Goal: Task Accomplishment & Management: Manage account settings

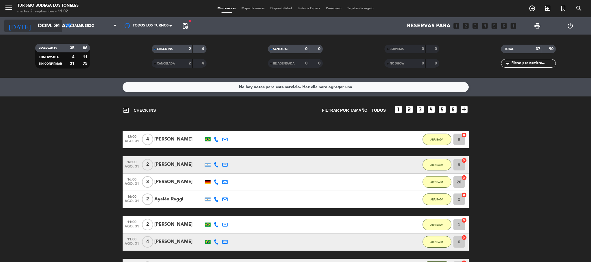
click at [59, 24] on icon "arrow_drop_down" at bounding box center [57, 25] width 7 height 7
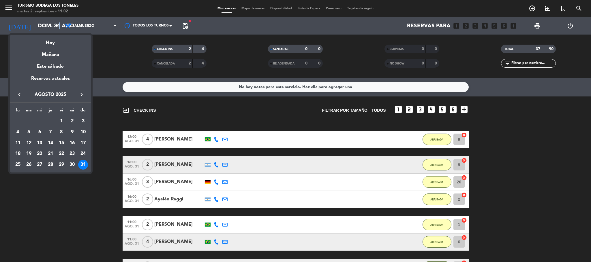
click at [82, 96] on icon "keyboard_arrow_right" at bounding box center [81, 94] width 7 height 7
click at [27, 133] on div "2" at bounding box center [29, 132] width 10 height 10
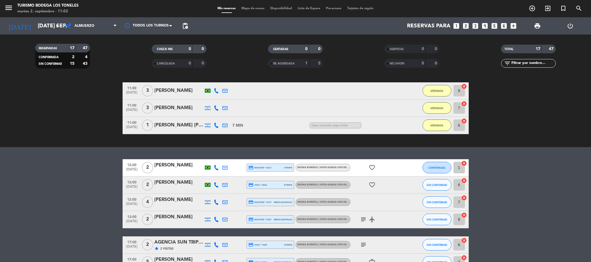
scroll to position [86, 0]
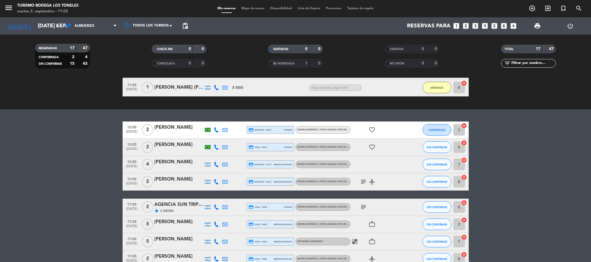
click at [365, 183] on icon "subject" at bounding box center [363, 181] width 7 height 7
click at [364, 183] on icon "subject" at bounding box center [363, 181] width 7 height 7
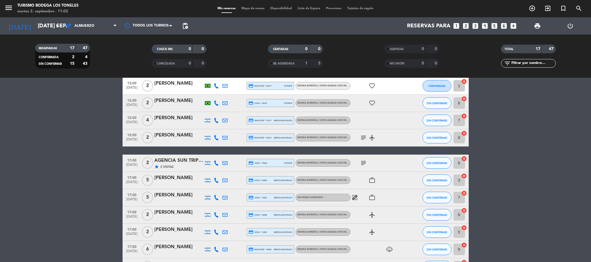
scroll to position [173, 0]
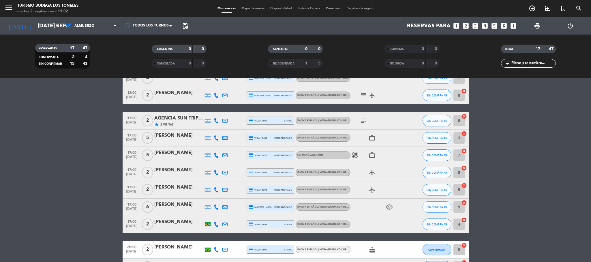
click at [361, 122] on icon "subject" at bounding box center [363, 120] width 7 height 7
click at [362, 121] on icon "subject" at bounding box center [363, 120] width 7 height 7
click at [390, 207] on icon "child_care" at bounding box center [389, 207] width 7 height 7
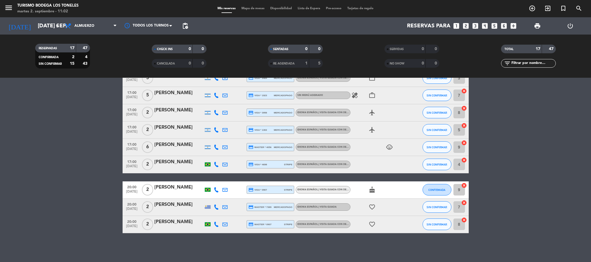
scroll to position [190, 0]
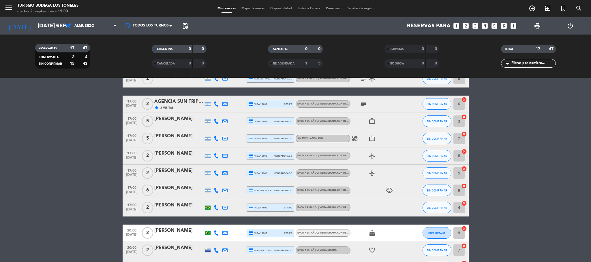
click at [78, 206] on bookings-row "12:00 [DATE] 2 [PERSON_NAME] credit_card master * 9217 stripe Idioma Español | …" at bounding box center [295, 147] width 591 height 258
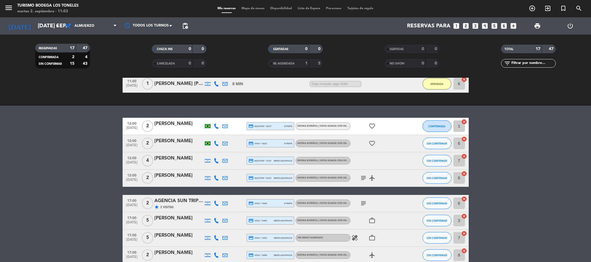
scroll to position [103, 0]
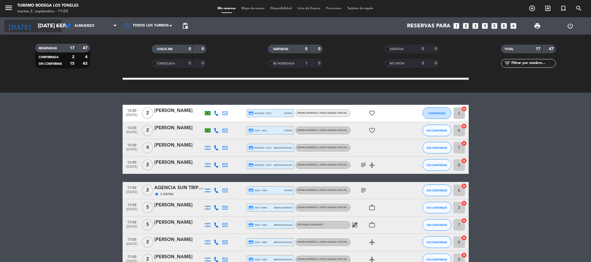
click at [51, 21] on input "[DATE] sep." at bounding box center [69, 26] width 69 height 12
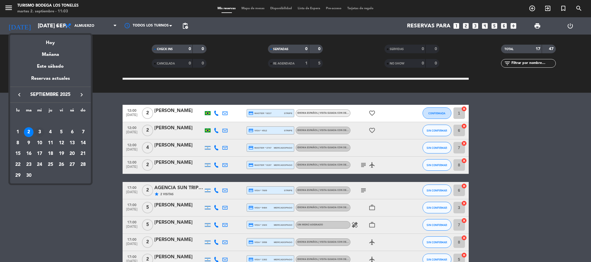
click at [38, 132] on div "3" at bounding box center [40, 132] width 10 height 10
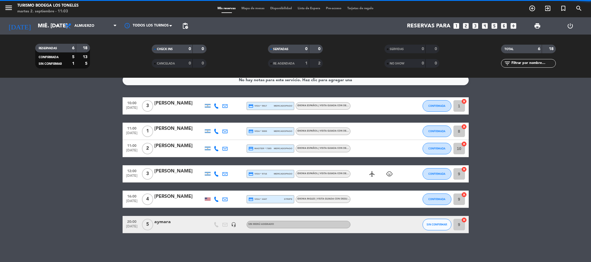
scroll to position [0, 0]
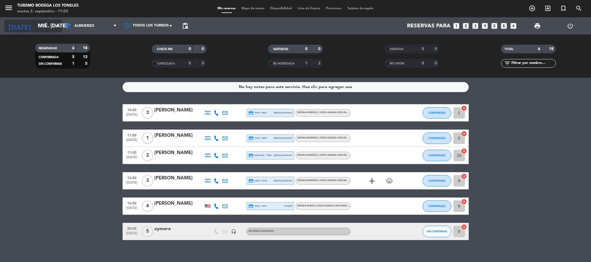
click at [47, 23] on input "mié. [DATE]" at bounding box center [69, 26] width 69 height 12
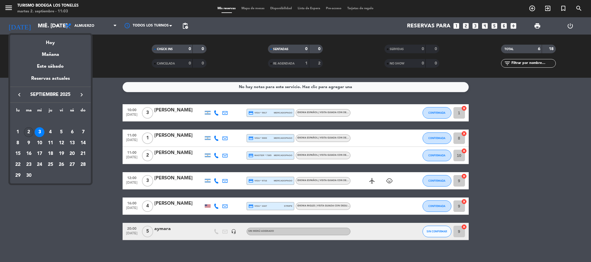
click at [27, 131] on div "2" at bounding box center [29, 132] width 10 height 10
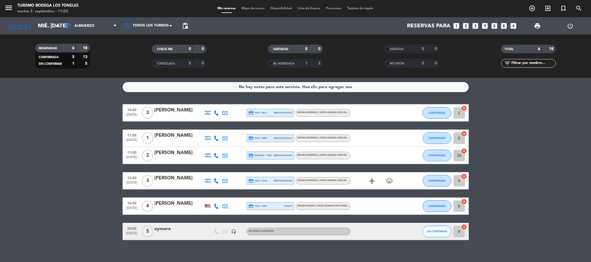
type input "[DATE] sep."
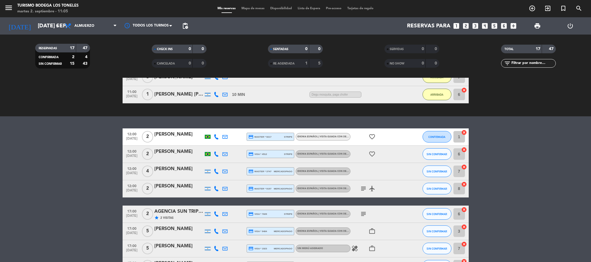
scroll to position [86, 0]
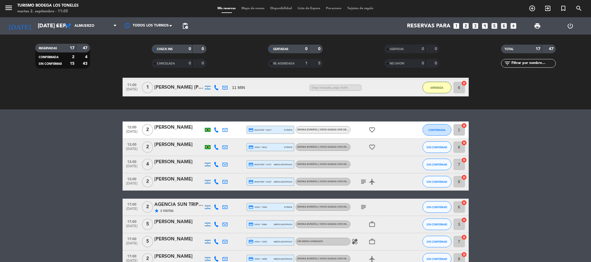
click at [169, 167] on div at bounding box center [178, 168] width 49 height 5
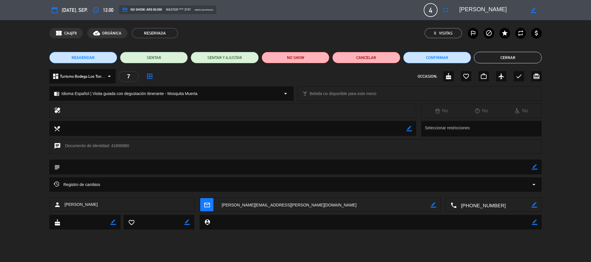
click at [499, 59] on button "Cerrar" at bounding box center [508, 58] width 68 height 12
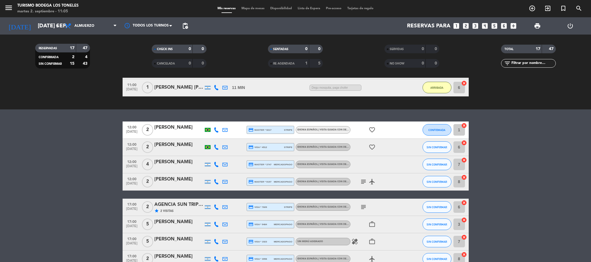
click at [169, 180] on div "[PERSON_NAME]" at bounding box center [178, 179] width 49 height 7
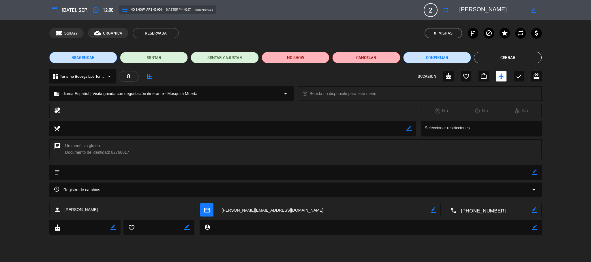
click at [490, 58] on button "Cerrar" at bounding box center [508, 58] width 68 height 12
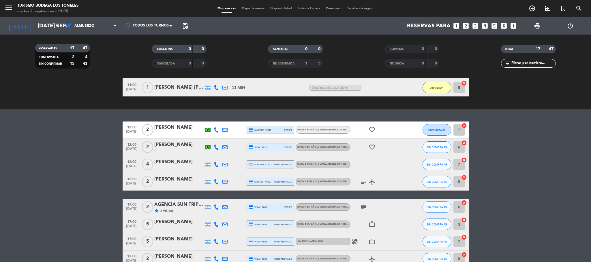
click at [167, 163] on div "[PERSON_NAME]" at bounding box center [178, 162] width 49 height 7
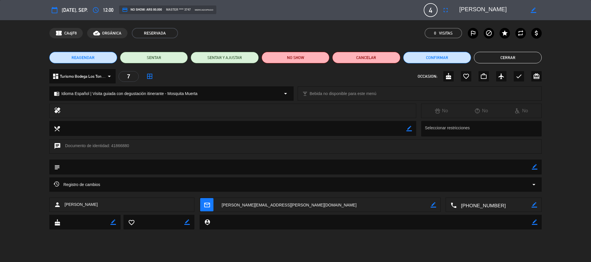
click at [483, 54] on button "Cerrar" at bounding box center [508, 58] width 68 height 12
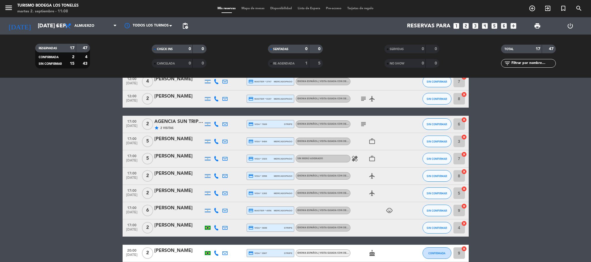
scroll to position [173, 0]
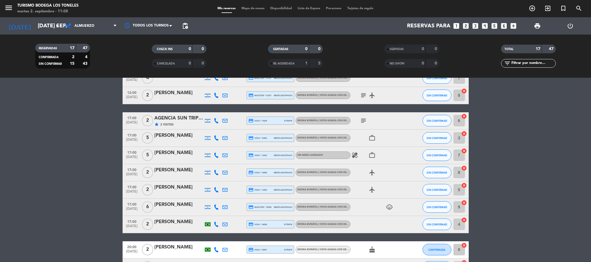
click at [353, 156] on icon "healing" at bounding box center [354, 155] width 7 height 7
click at [374, 157] on icon "work_outline" at bounding box center [371, 155] width 7 height 7
click at [373, 158] on icon "work_outline" at bounding box center [371, 155] width 7 height 7
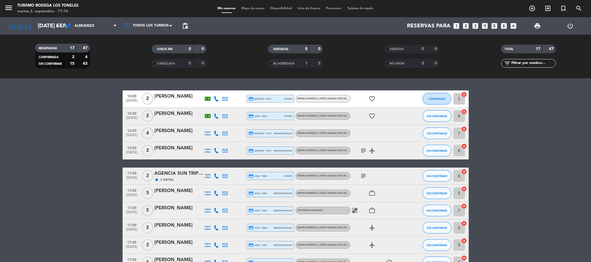
scroll to position [103, 0]
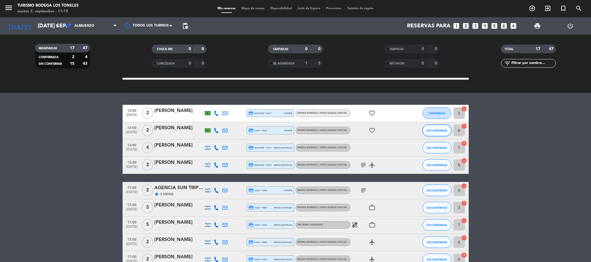
click at [432, 133] on button "SIN CONFIRMAR" at bounding box center [436, 131] width 29 height 12
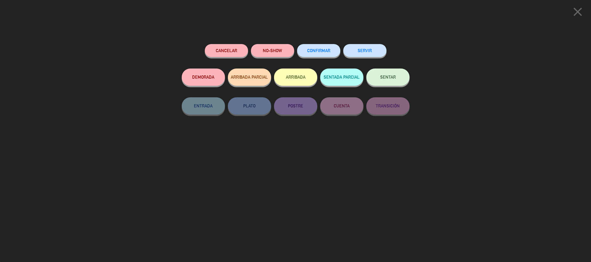
click at [304, 82] on button "ARRIBADA" at bounding box center [295, 77] width 43 height 17
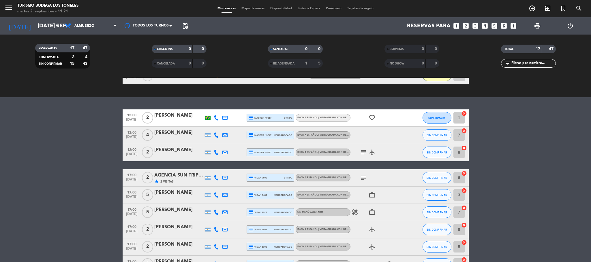
scroll to position [111, 0]
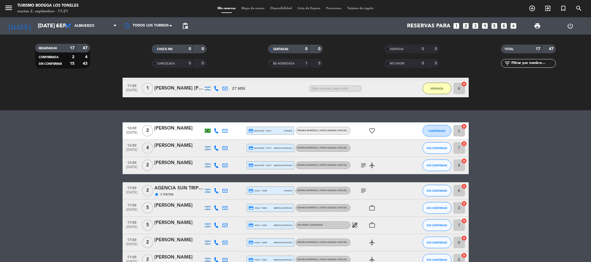
click at [361, 166] on icon "subject" at bounding box center [363, 165] width 7 height 7
click at [362, 166] on icon "subject" at bounding box center [363, 165] width 7 height 7
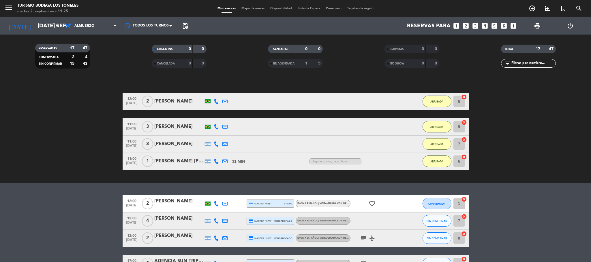
scroll to position [25, 0]
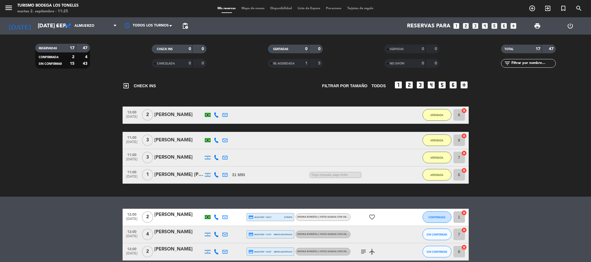
click at [178, 116] on div "[PERSON_NAME]" at bounding box center [178, 114] width 49 height 7
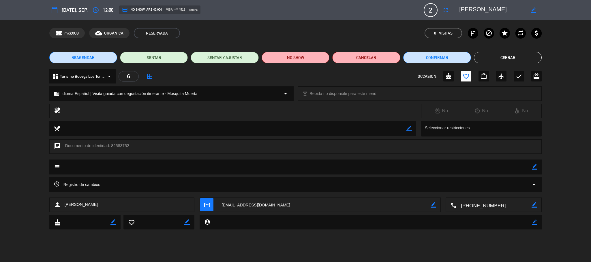
click at [518, 55] on button "Cerrar" at bounding box center [508, 58] width 68 height 12
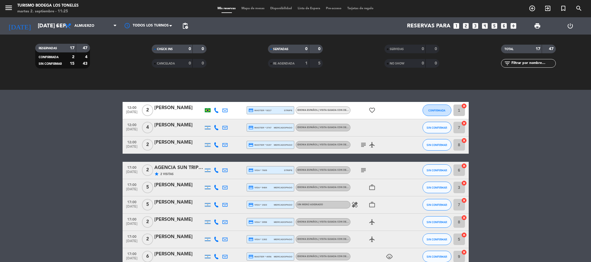
scroll to position [154, 0]
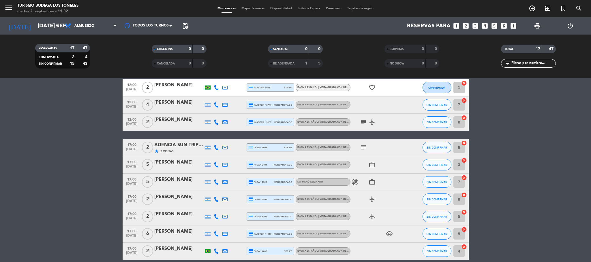
click at [285, 63] on span "RE AGENDADA" at bounding box center [283, 63] width 21 height 3
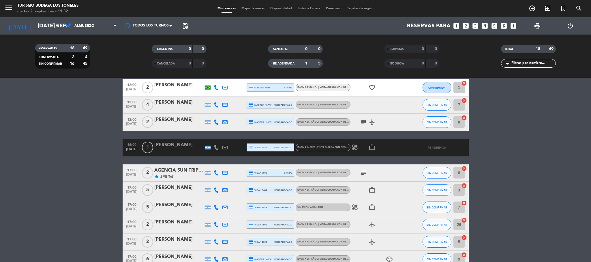
click at [285, 63] on span "RE AGENDADA" at bounding box center [283, 63] width 21 height 3
